Goal: Information Seeking & Learning: Find specific fact

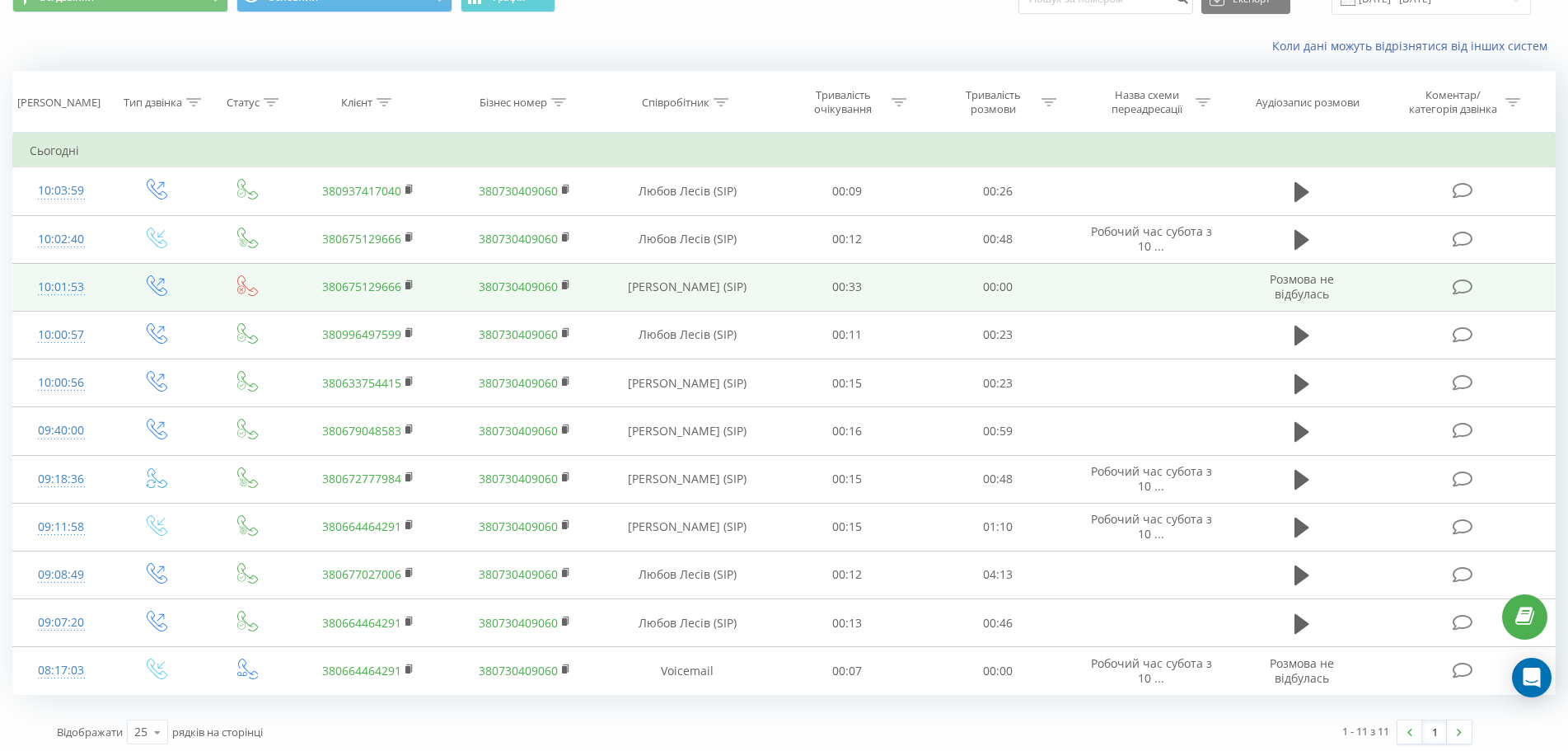
scroll to position [85, 0]
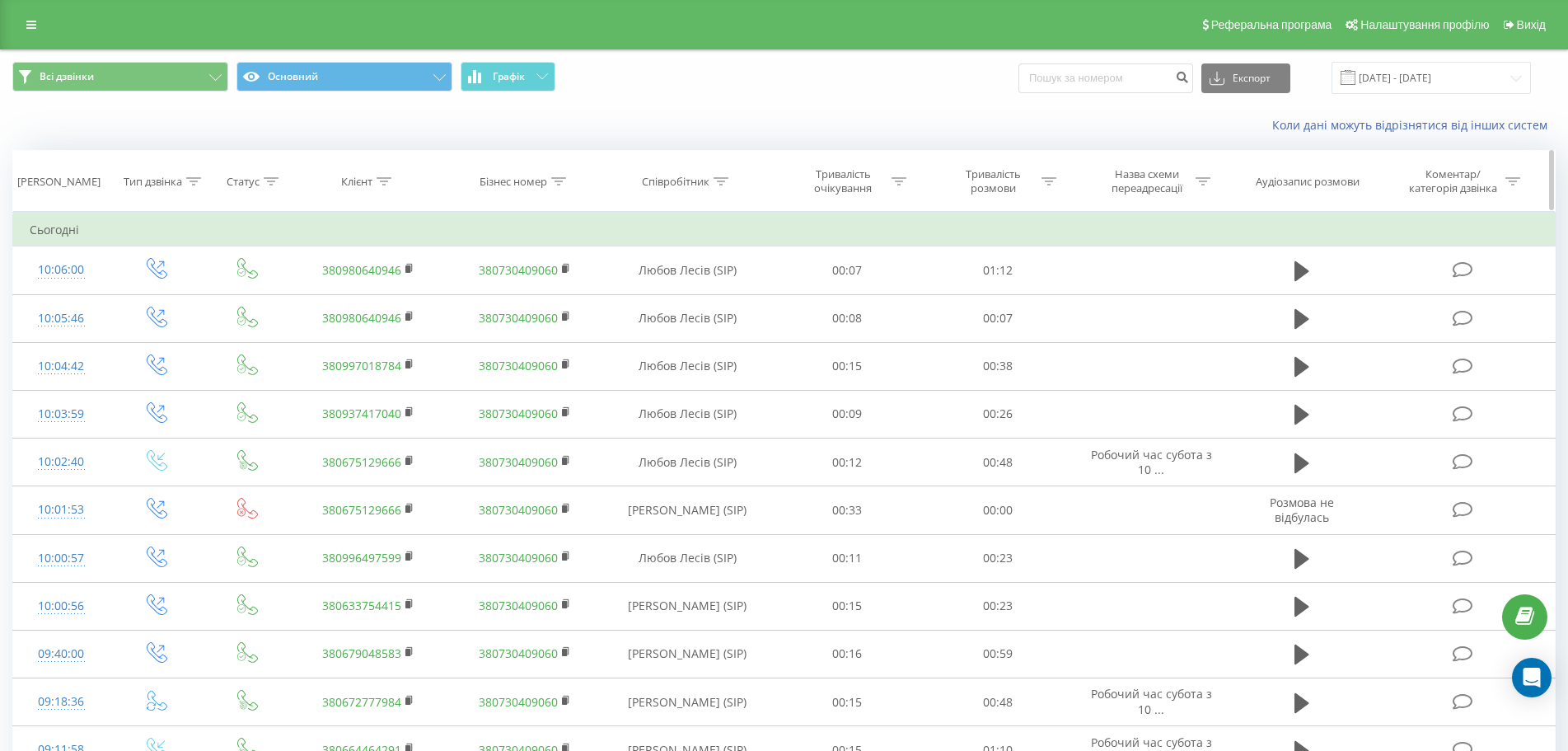
click at [381, 183] on icon at bounding box center [384, 181] width 15 height 8
click at [377, 294] on input "text" at bounding box center [369, 299] width 145 height 29
paste input "380982747432"
click button "OK" at bounding box center [403, 332] width 70 height 21
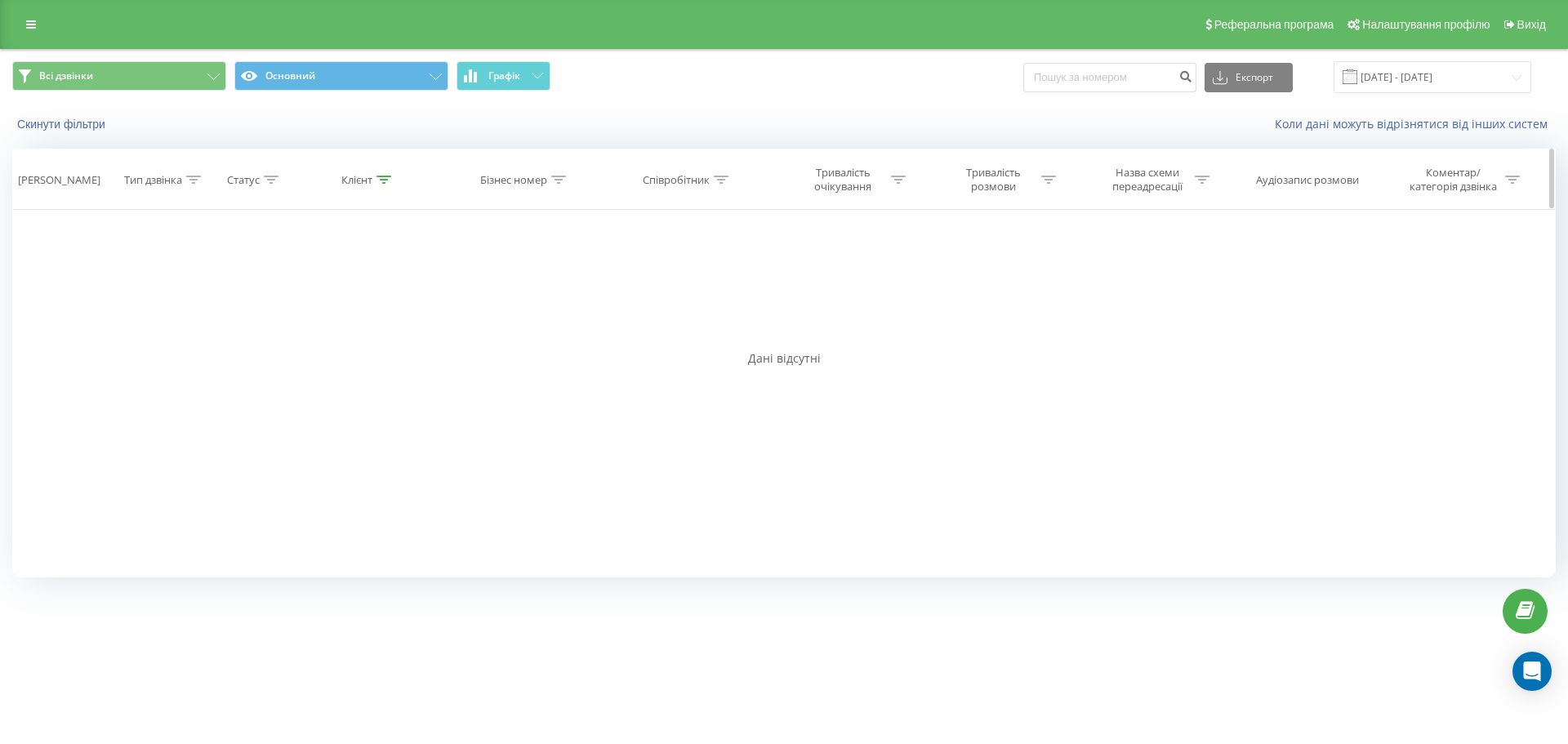
click at [379, 176] on icon at bounding box center [384, 180] width 15 height 8
drag, startPoint x: 396, startPoint y: 292, endPoint x: 230, endPoint y: 295, distance: 166.0
click at [230, 295] on div "Фільтрувати за умовою Дорівнює Введіть значення Скасувати OK Фільтрувати за умо…" at bounding box center [784, 394] width 1543 height 368
paste input "662515346"
type input "380662515346"
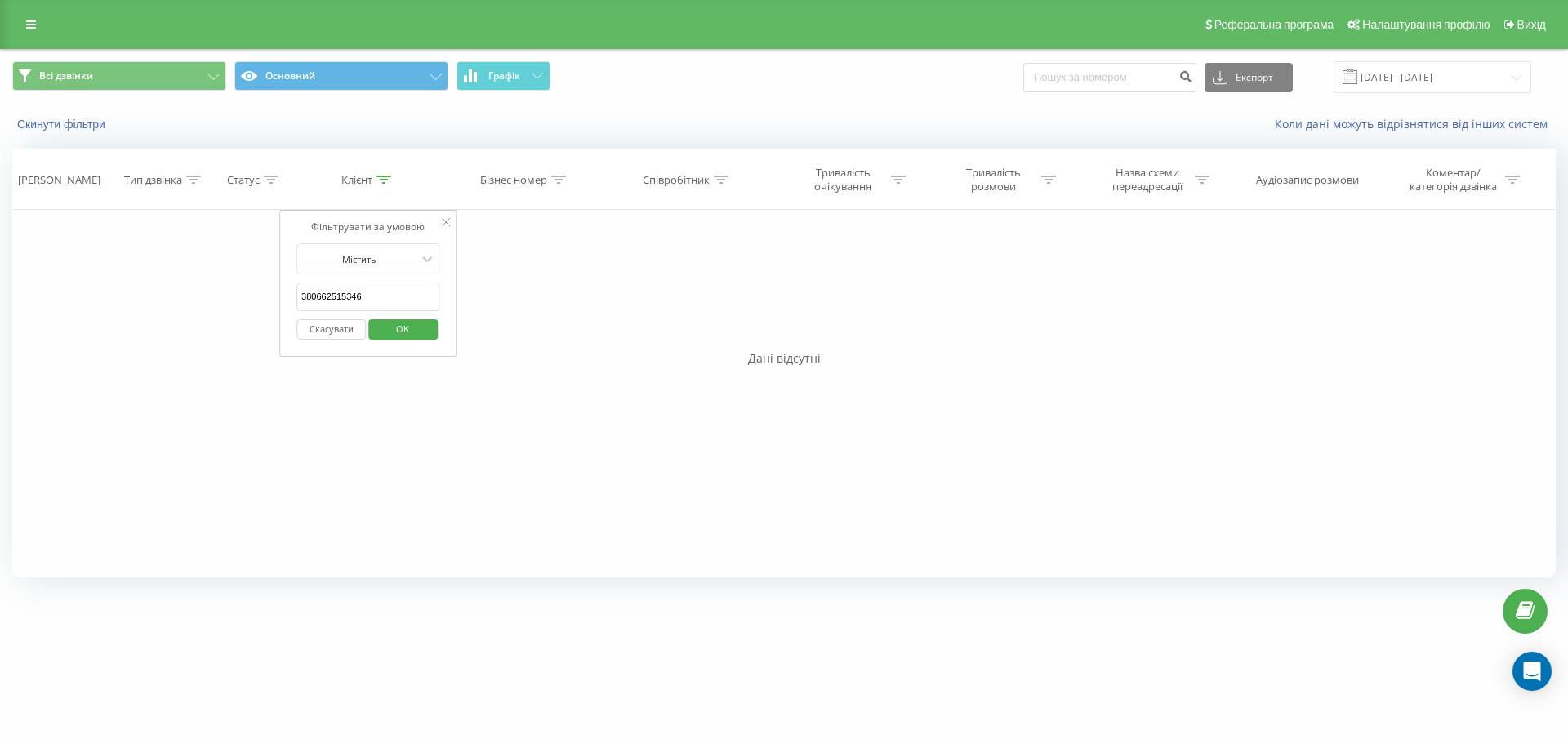
click button "OK" at bounding box center [403, 329] width 69 height 20
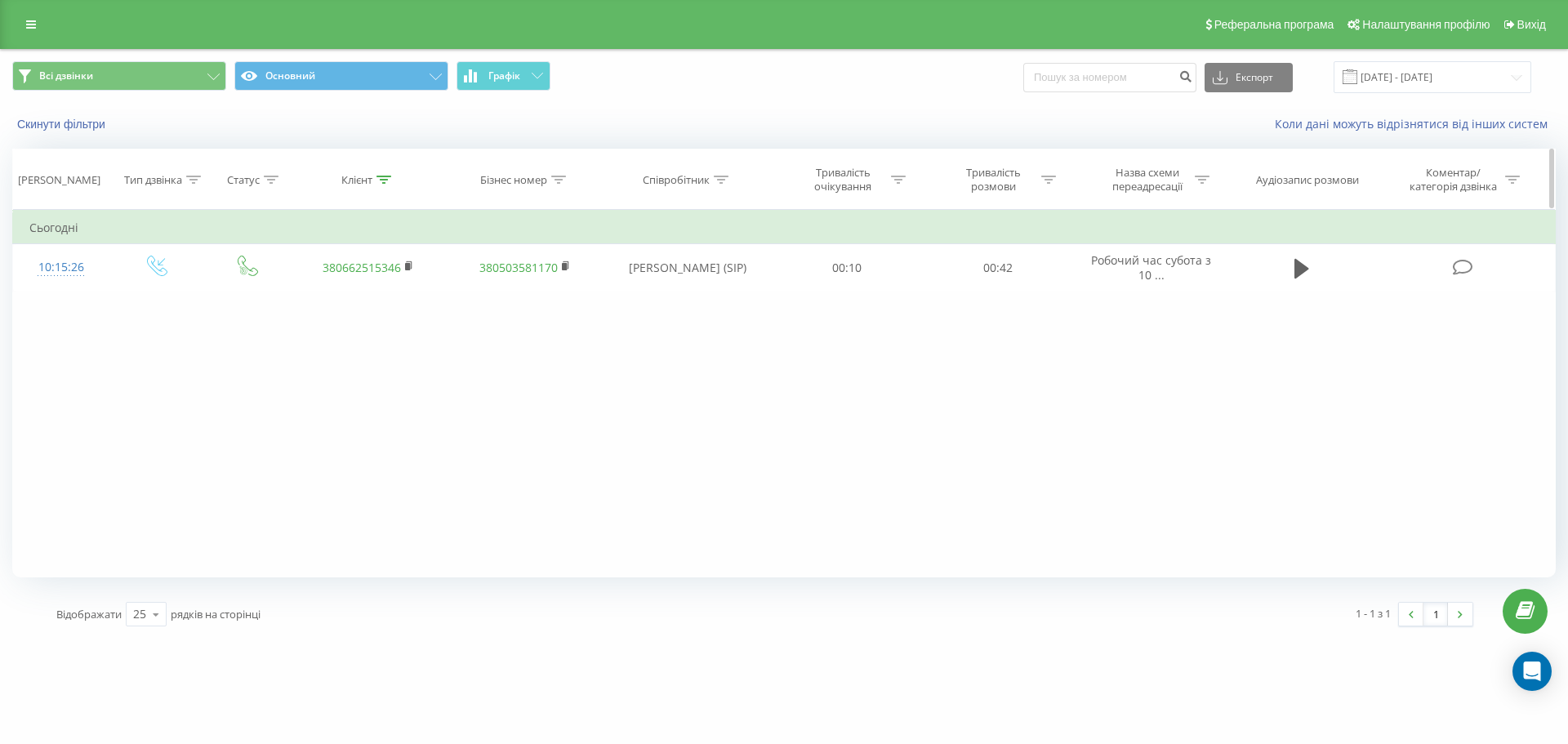
click at [390, 183] on icon at bounding box center [384, 180] width 15 height 8
drag, startPoint x: 391, startPoint y: 293, endPoint x: 191, endPoint y: 294, distance: 200.0
click at [191, 294] on div "Фільтрувати за умовою Дорівнює Введіть значення Скасувати OK Фільтрувати за умо…" at bounding box center [784, 394] width 1543 height 368
click button "OK" at bounding box center [403, 329] width 69 height 20
